Goal: Task Accomplishment & Management: Manage account settings

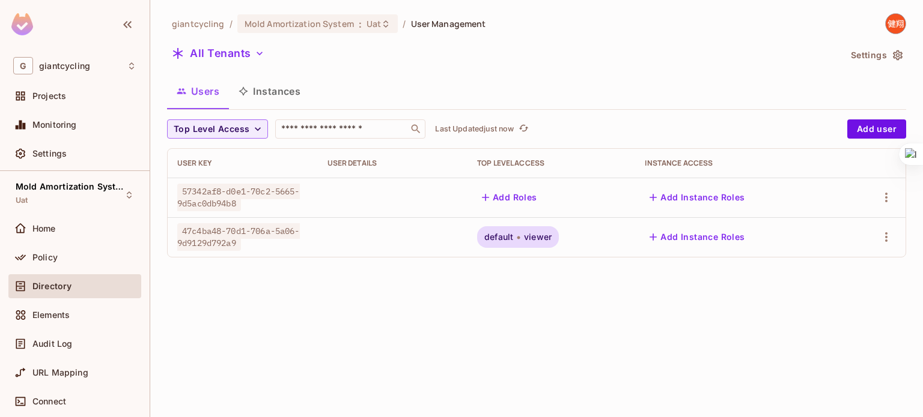
click at [527, 201] on button "Add Roles" at bounding box center [509, 197] width 65 height 19
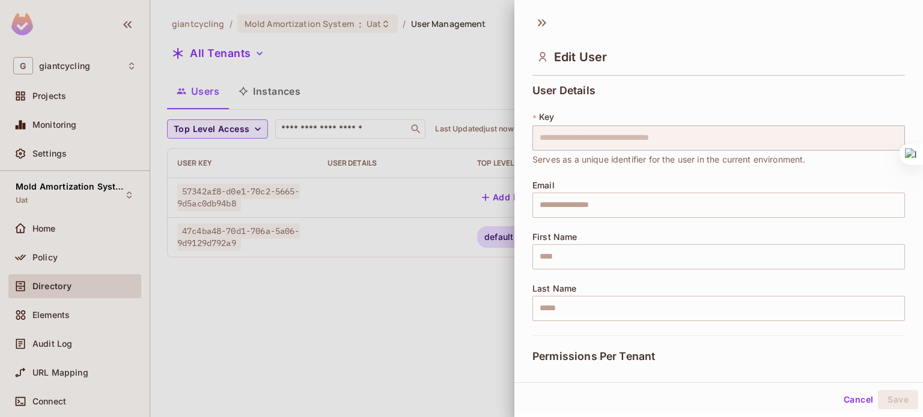
click at [519, 198] on div "**********" at bounding box center [718, 222] width 408 height 285
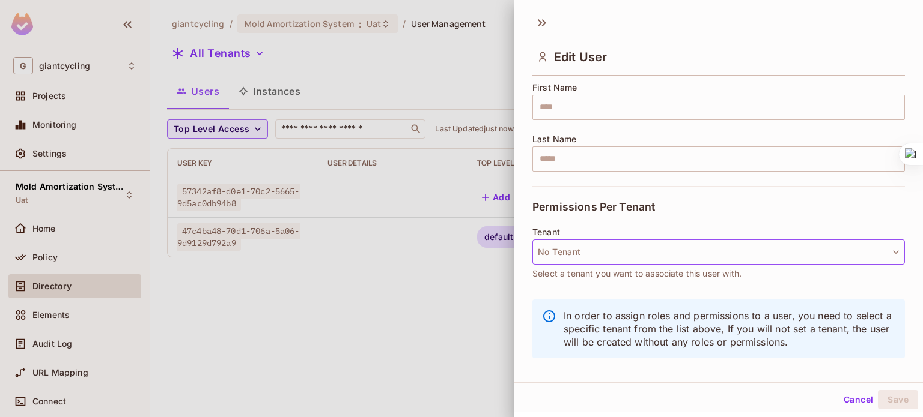
click at [632, 254] on button "No Tenant" at bounding box center [718, 252] width 372 height 25
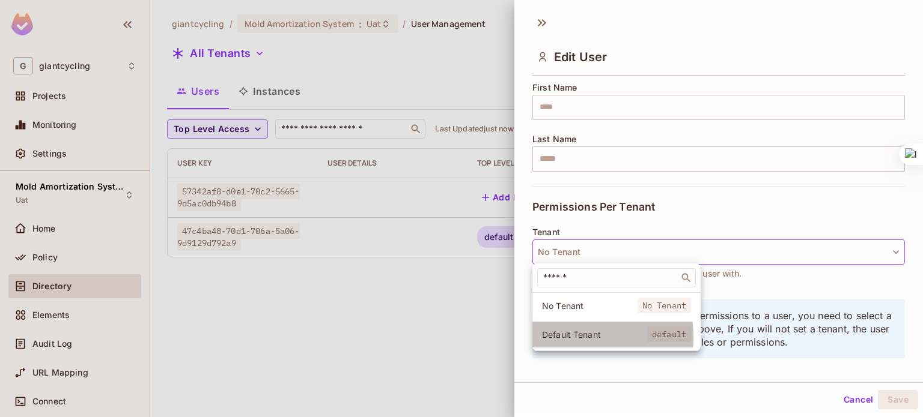
click at [558, 338] on span "Default Tenant" at bounding box center [594, 334] width 105 height 11
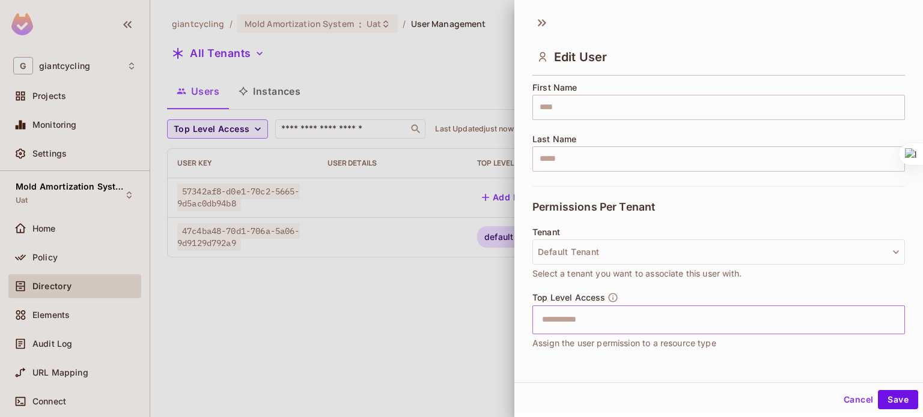
click at [573, 317] on input "text" at bounding box center [708, 320] width 347 height 24
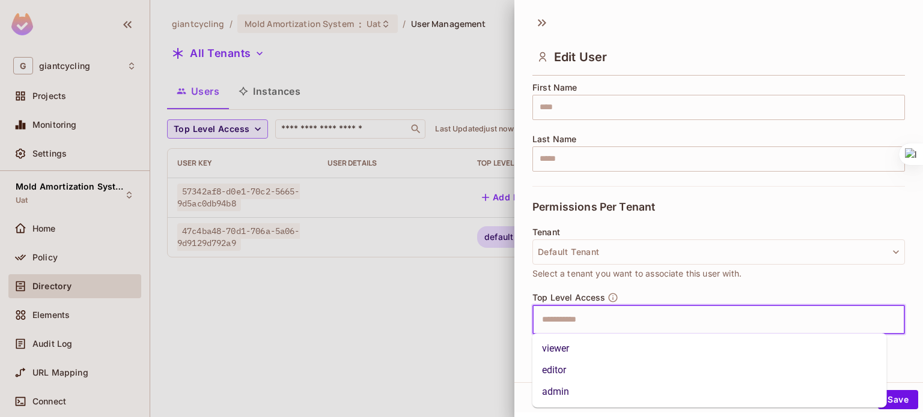
click at [565, 351] on li "viewer" at bounding box center [709, 349] width 354 height 22
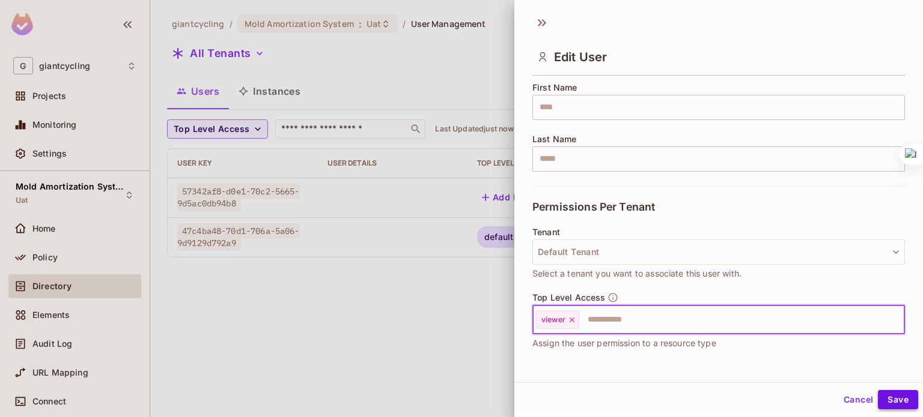
click at [893, 403] on button "Save" at bounding box center [898, 399] width 40 height 19
